Goal: Information Seeking & Learning: Learn about a topic

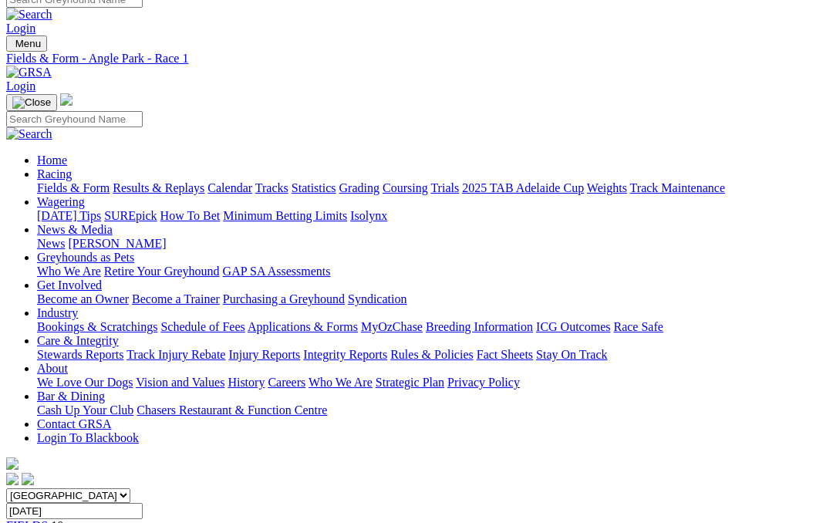
scroll to position [14, 0]
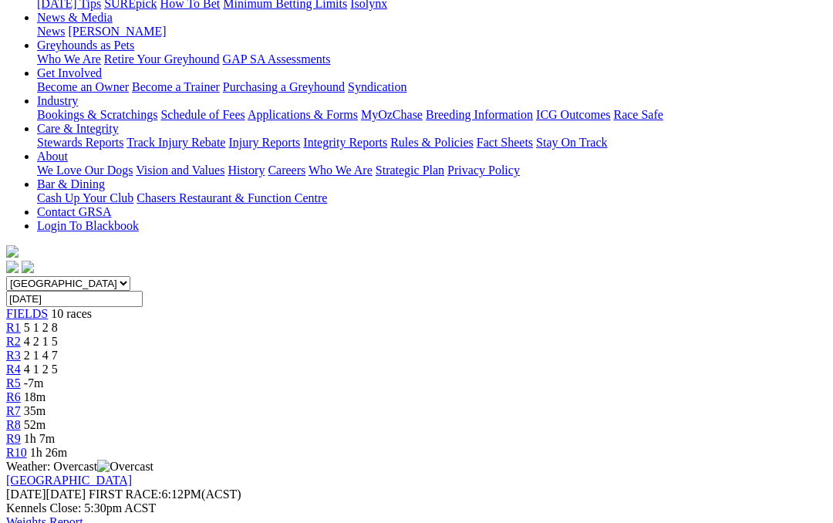
scroll to position [198, 0]
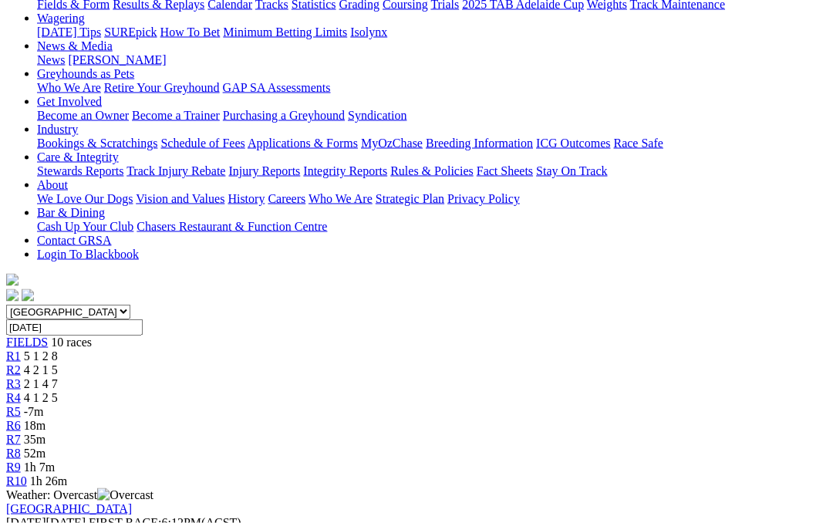
click at [21, 377] on span "R3" at bounding box center [13, 383] width 15 height 13
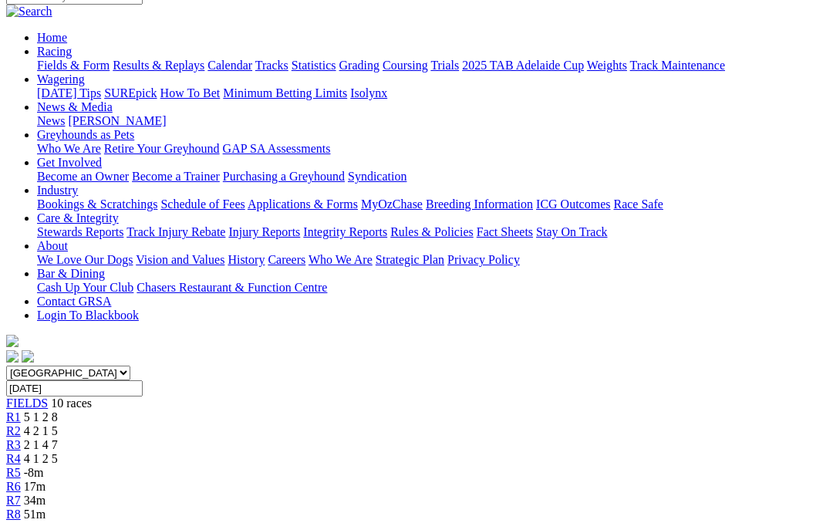
scroll to position [137, 0]
click at [21, 452] on span "R4" at bounding box center [13, 458] width 15 height 13
